Goal: Check status: Check status

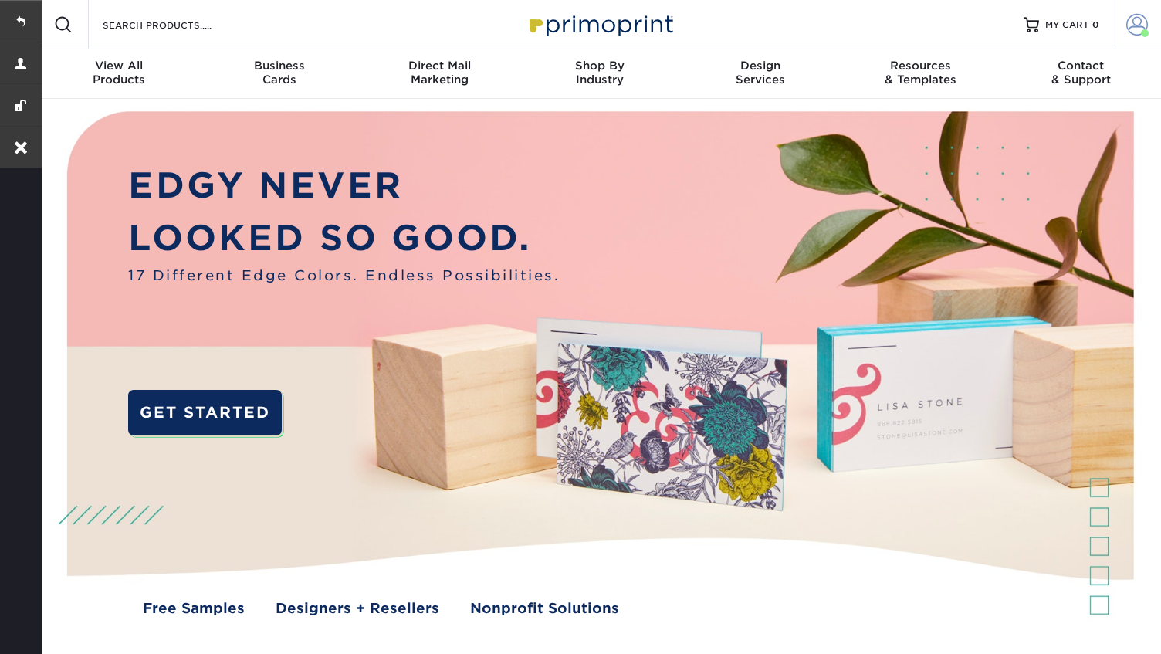
click at [1139, 29] on span at bounding box center [1137, 25] width 22 height 22
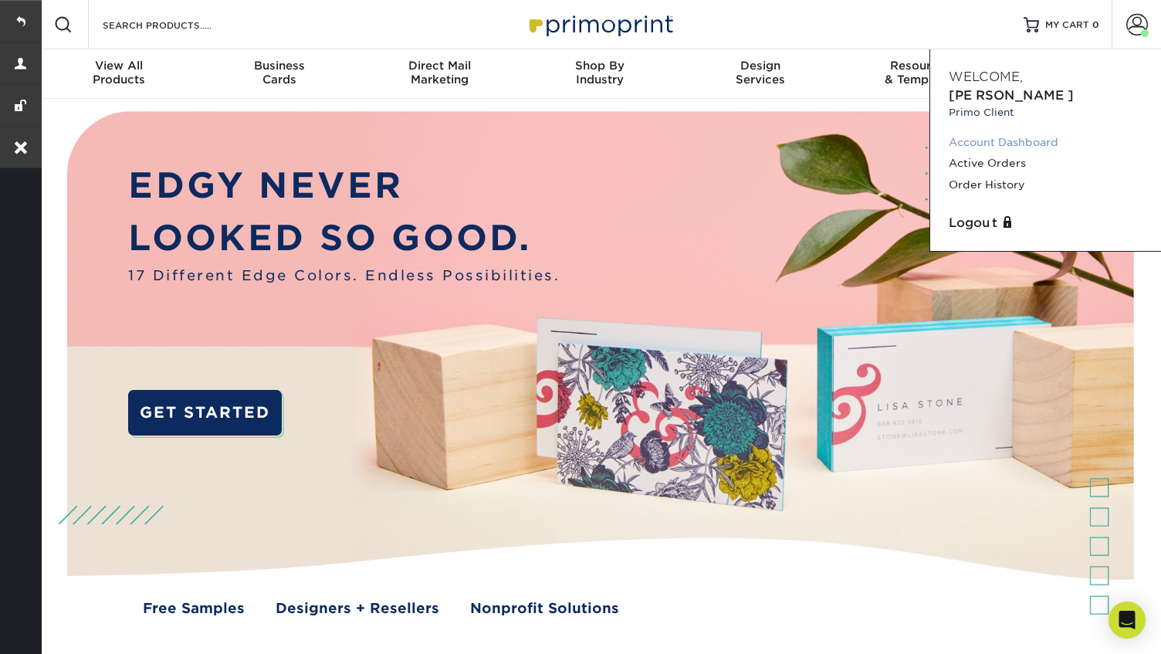
click at [980, 132] on link "Account Dashboard" at bounding box center [1046, 142] width 194 height 21
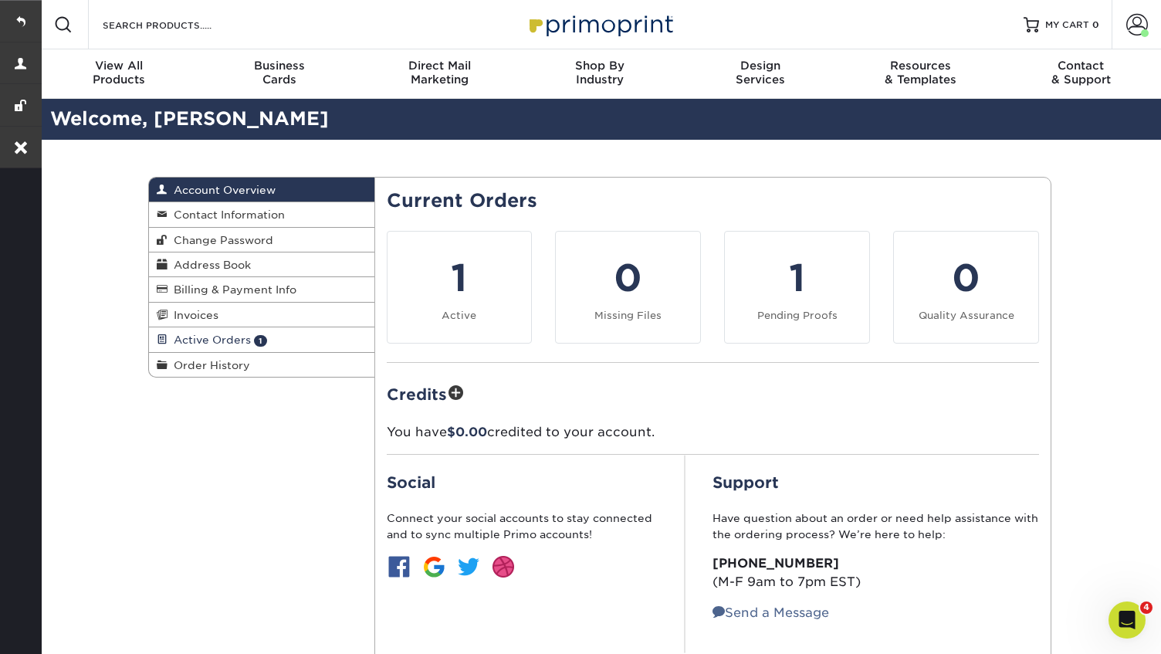
click at [195, 333] on link "Active Orders 1" at bounding box center [261, 339] width 225 height 25
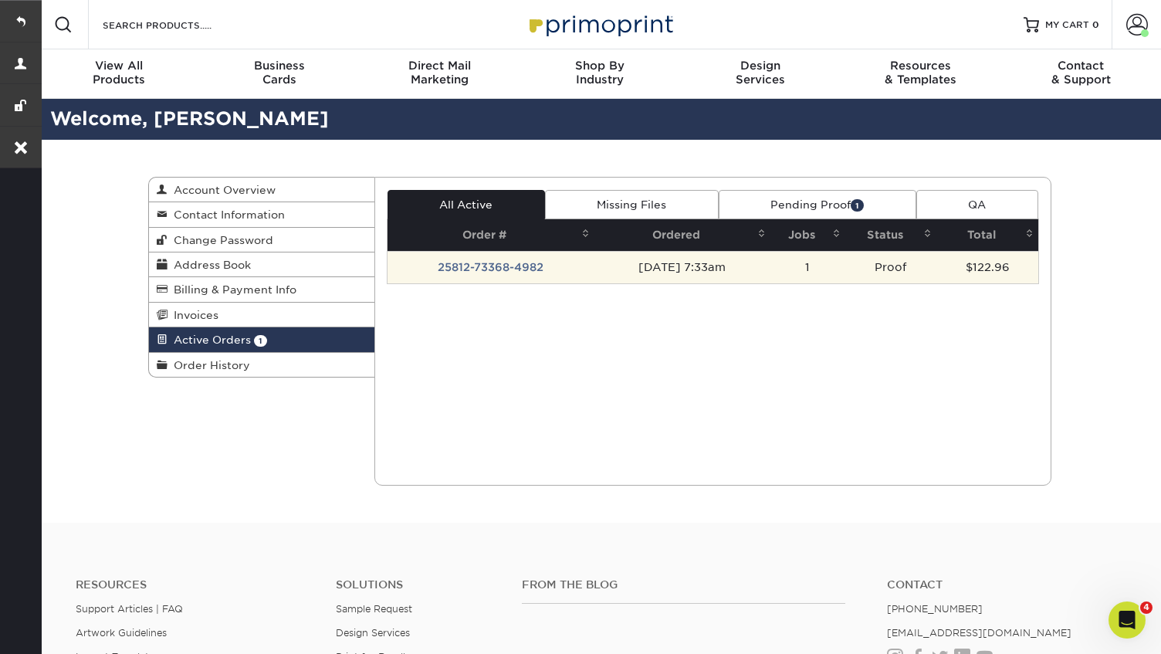
click at [475, 262] on td "25812-73368-4982" at bounding box center [491, 267] width 208 height 32
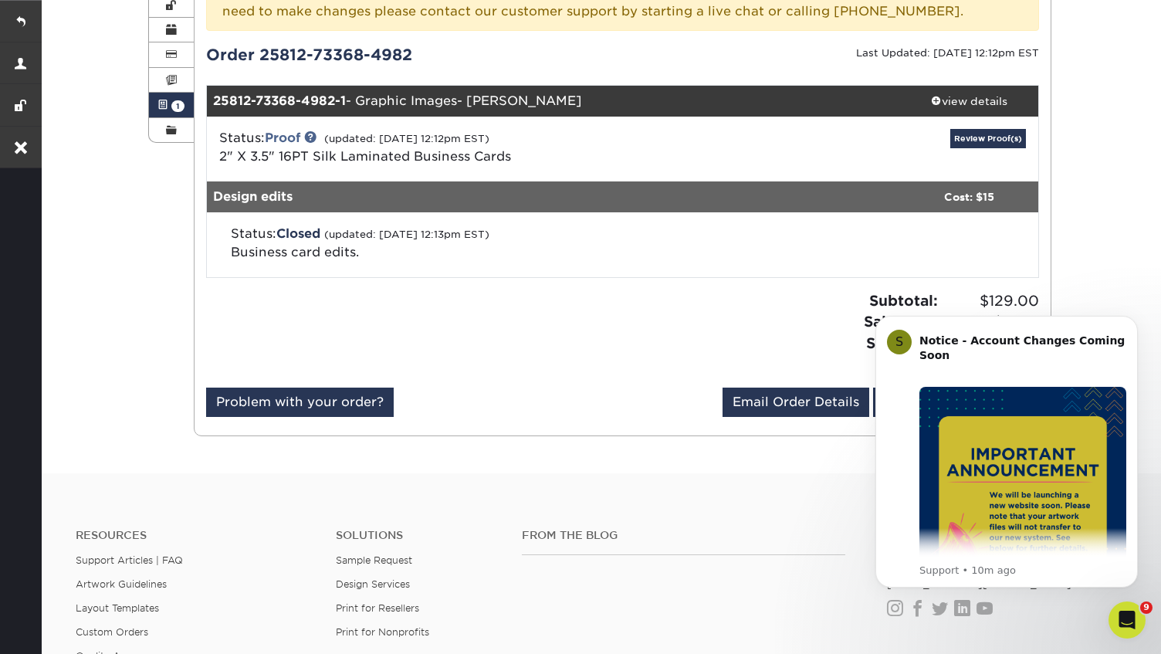
scroll to position [239, 0]
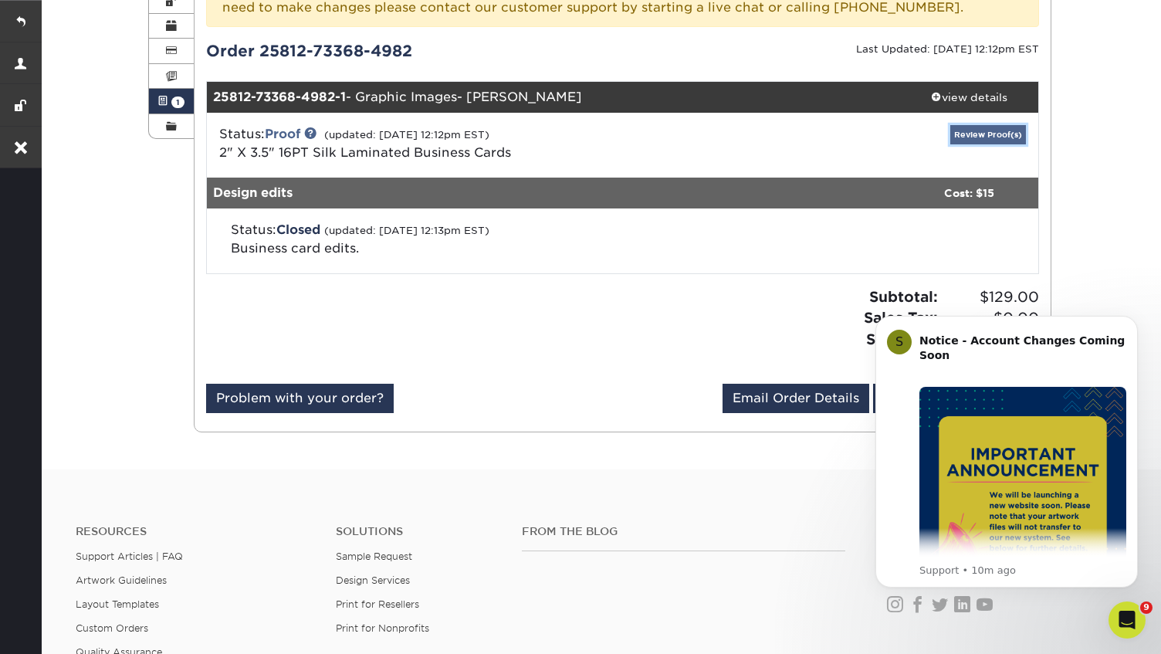
click at [987, 132] on link "Review Proof(s)" at bounding box center [988, 134] width 76 height 19
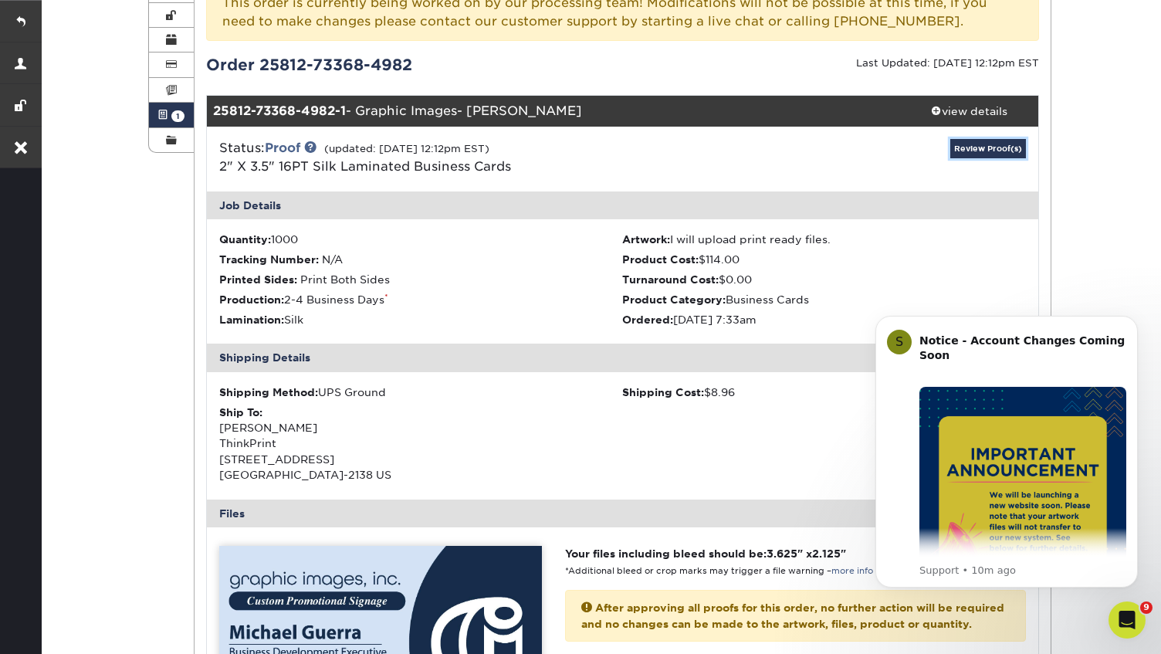
scroll to position [0, 0]
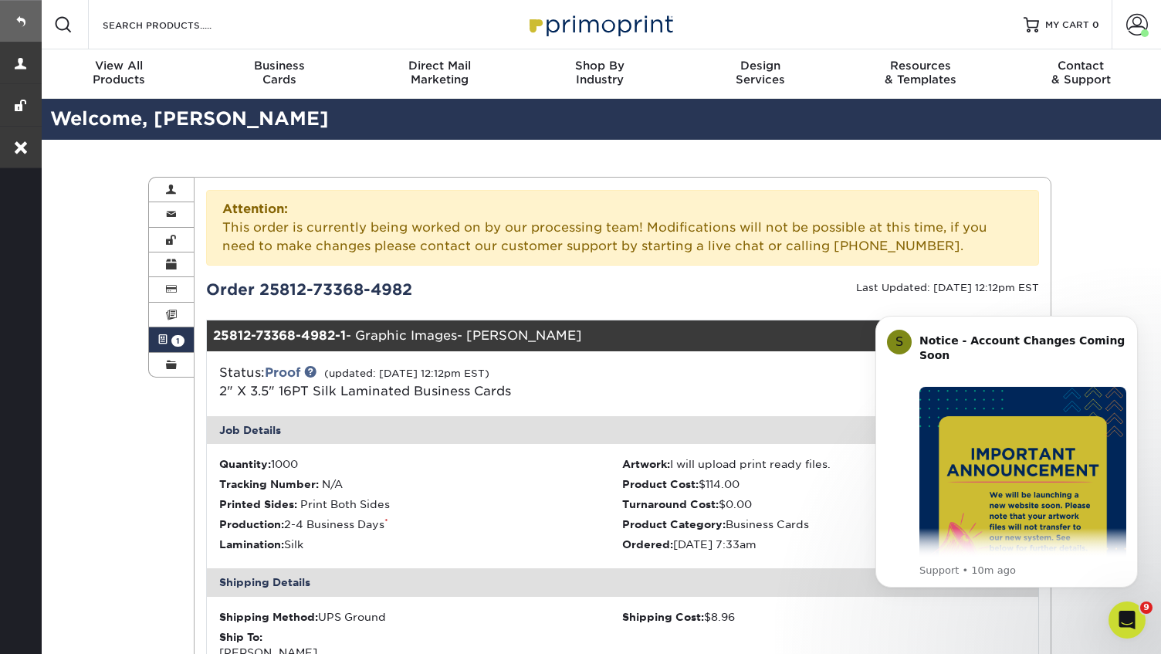
click at [20, 19] on link at bounding box center [21, 21] width 42 height 42
